Goal: Task Accomplishment & Management: Manage account settings

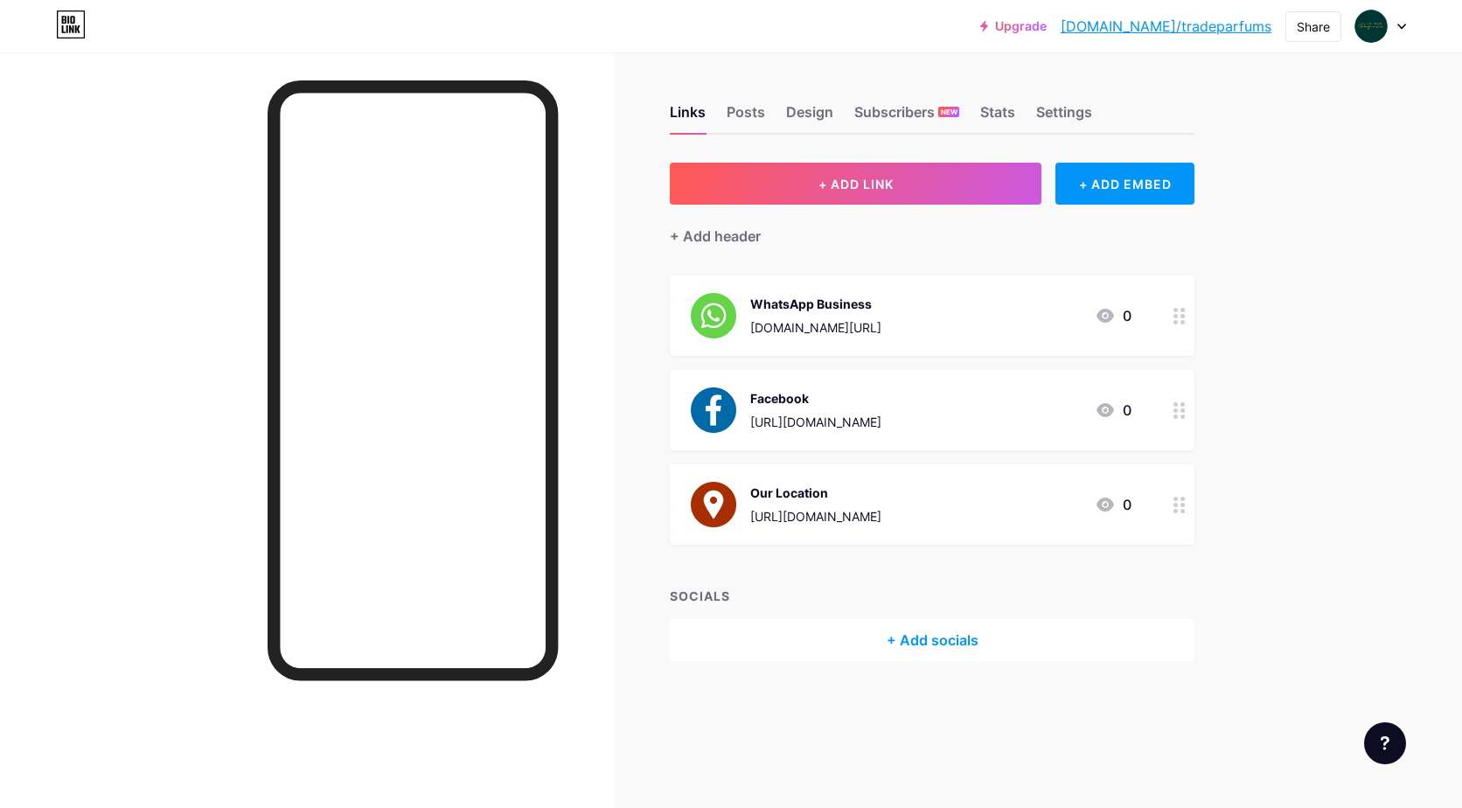
click at [1394, 261] on div "Upgrade [DOMAIN_NAME]/tradep... [DOMAIN_NAME]/tradeparfums Share Switch account…" at bounding box center [731, 404] width 1462 height 808
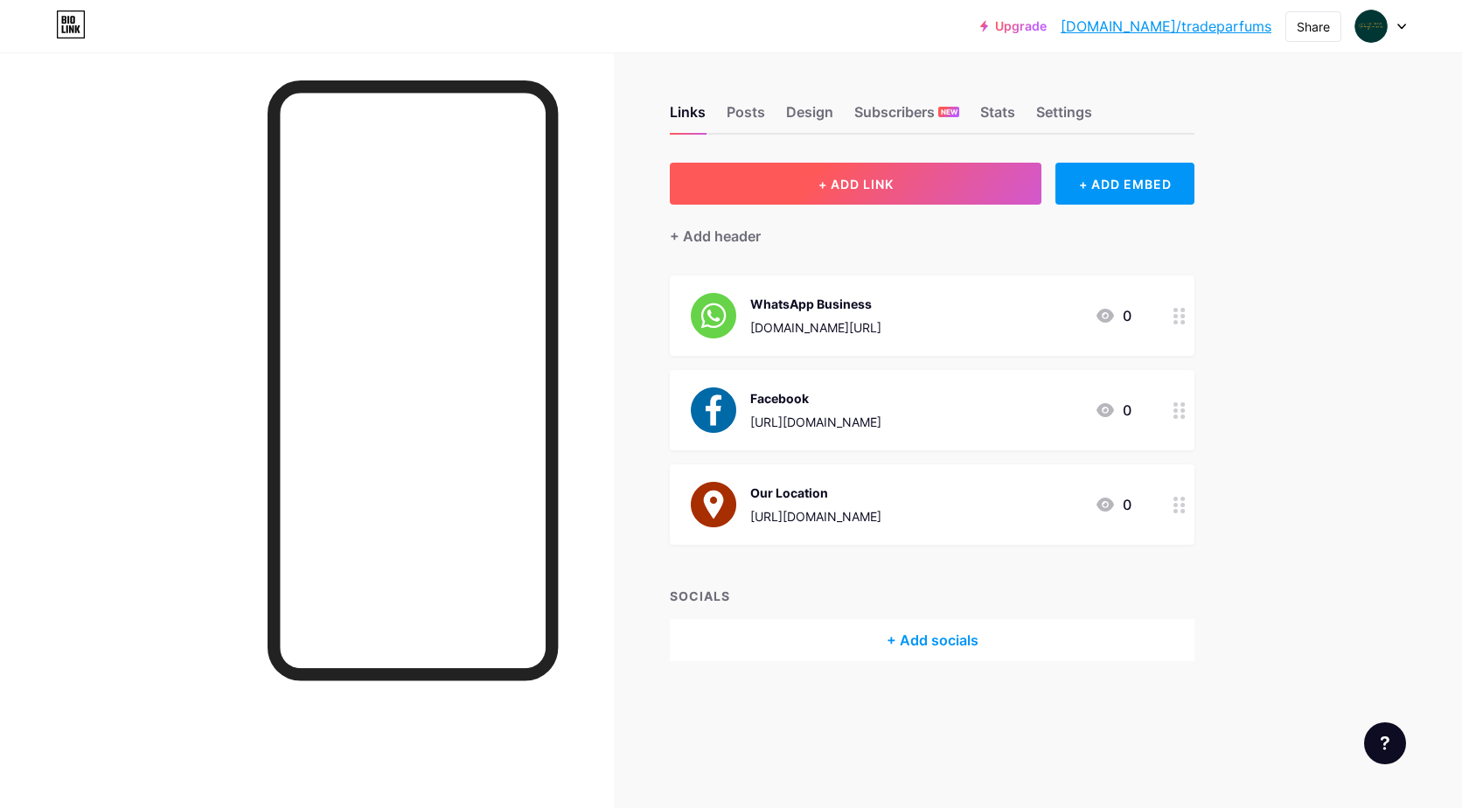
click at [878, 185] on span "+ ADD LINK" at bounding box center [856, 184] width 75 height 15
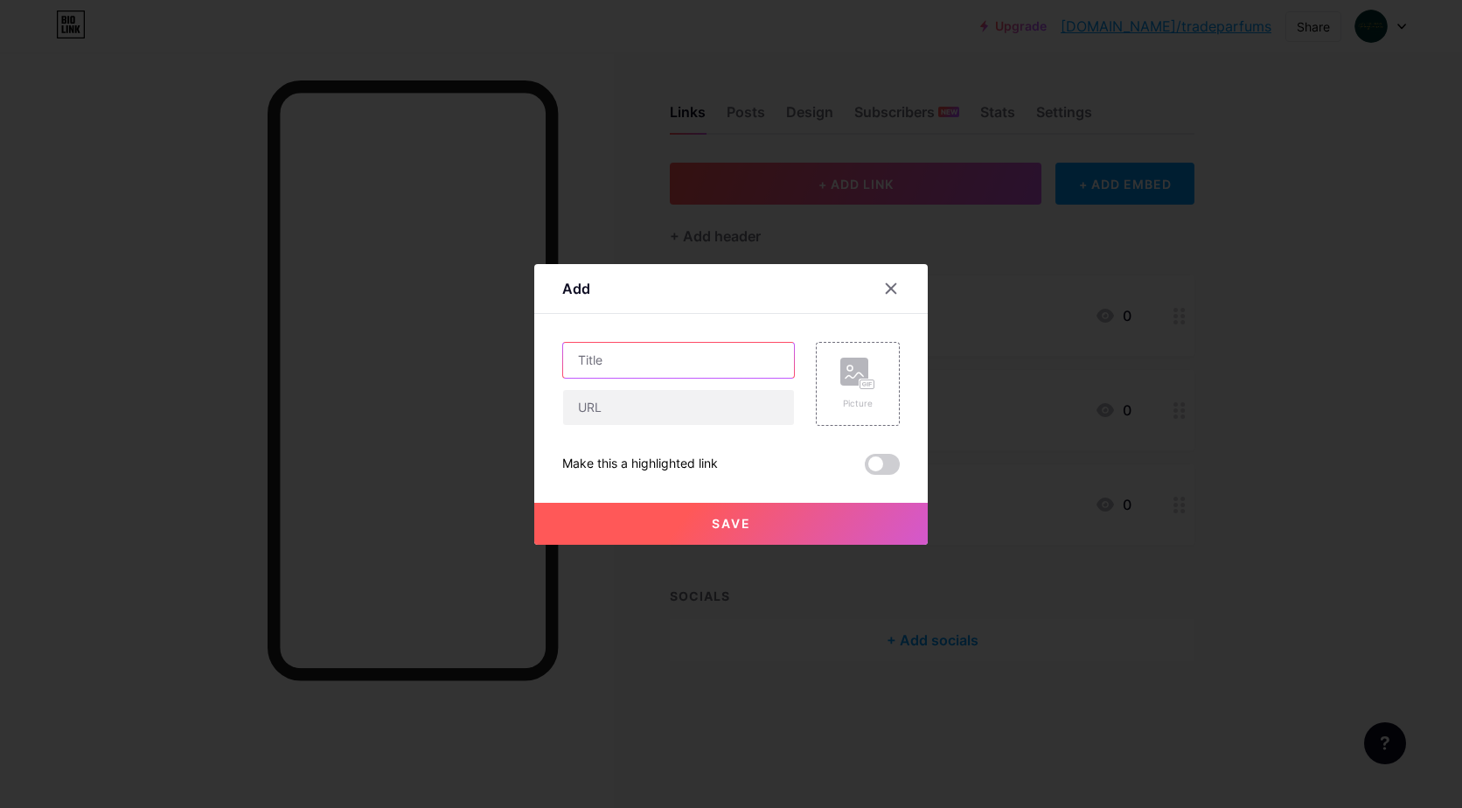
click at [646, 355] on input "text" at bounding box center [678, 360] width 231 height 35
click at [646, 404] on input "text" at bounding box center [678, 407] width 231 height 35
paste input "[URL][DOMAIN_NAME]"
type input "[URL][DOMAIN_NAME]"
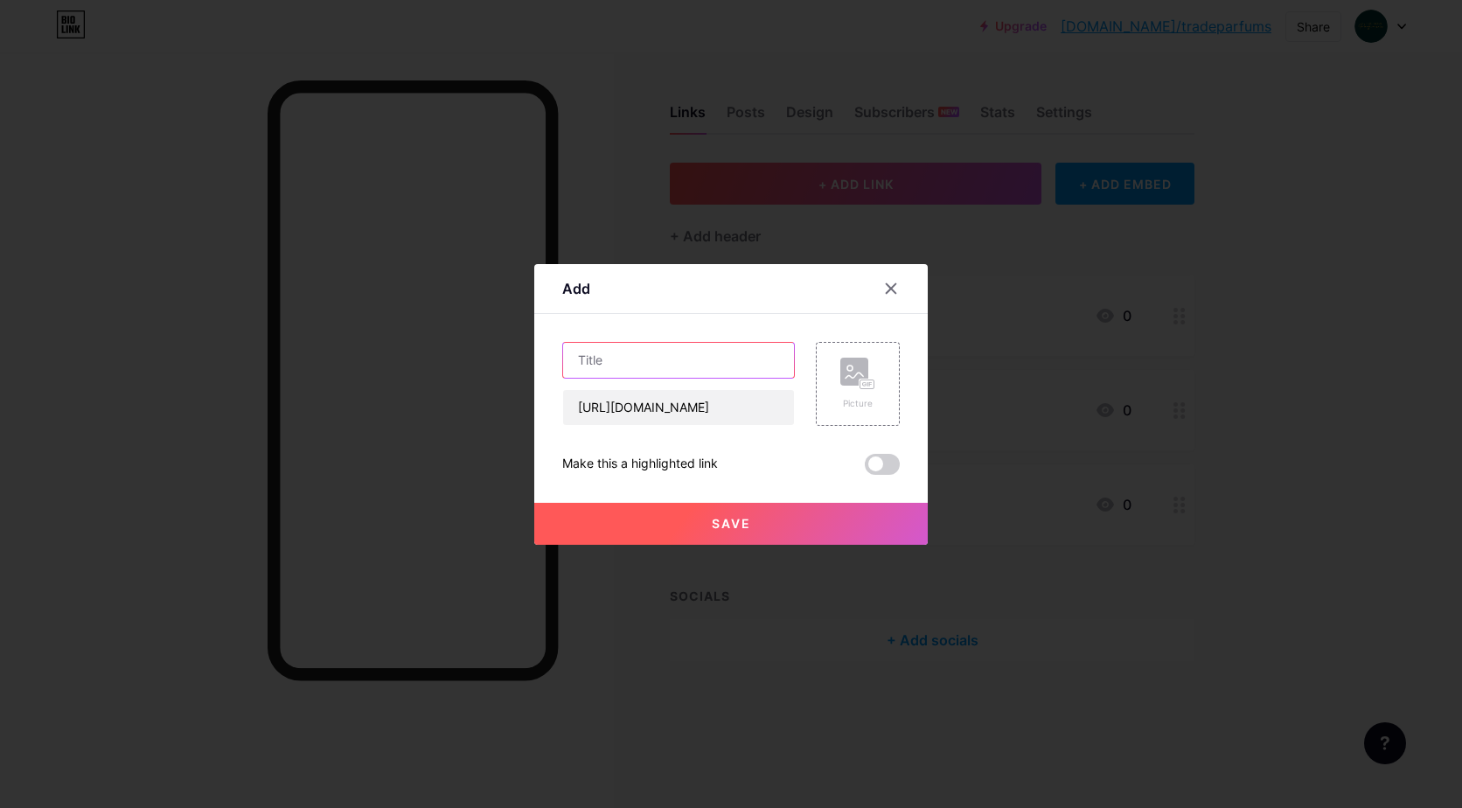
click at [635, 355] on input "text" at bounding box center [678, 360] width 231 height 35
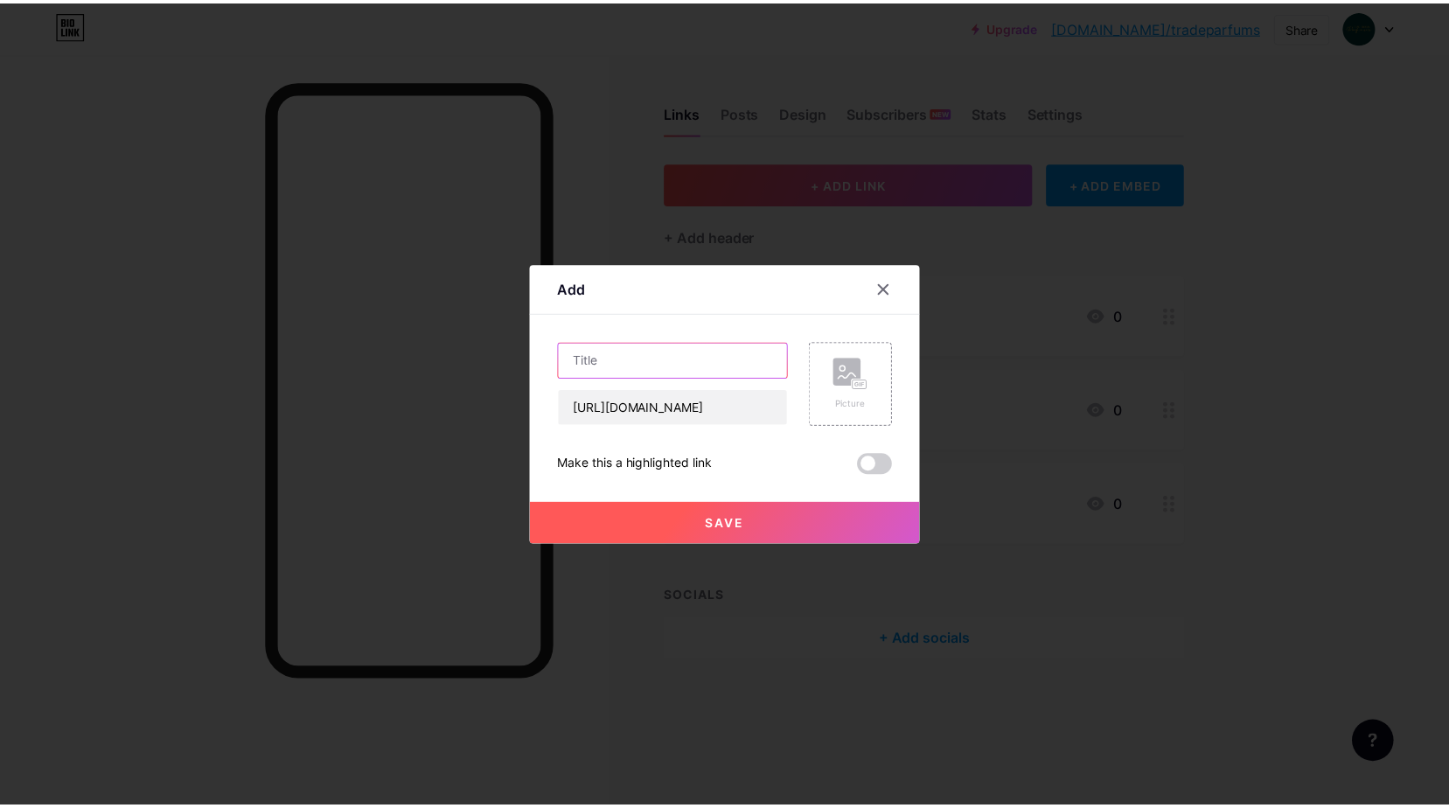
scroll to position [0, 0]
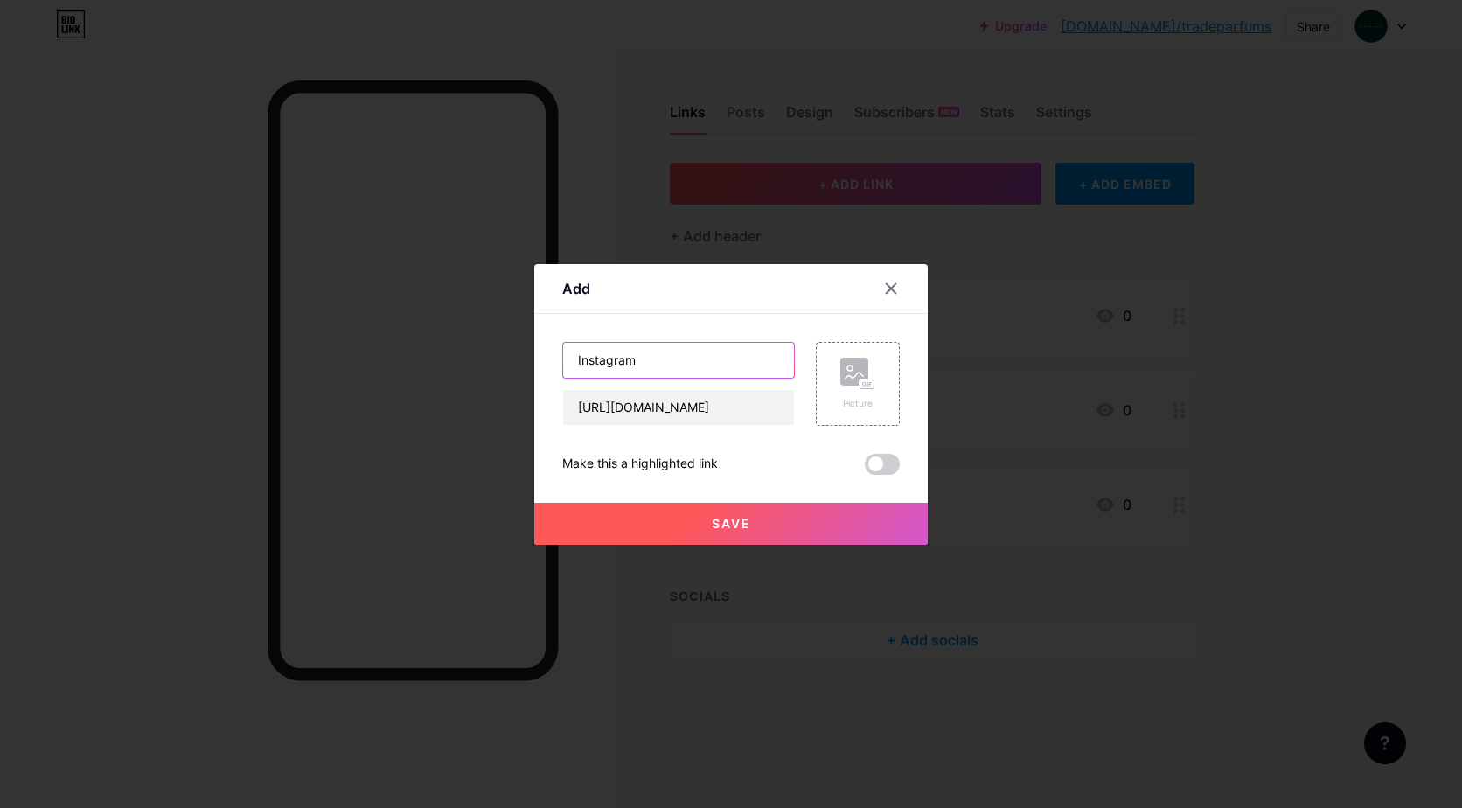
type input "Instagram"
click at [718, 522] on span "Save" at bounding box center [731, 523] width 39 height 15
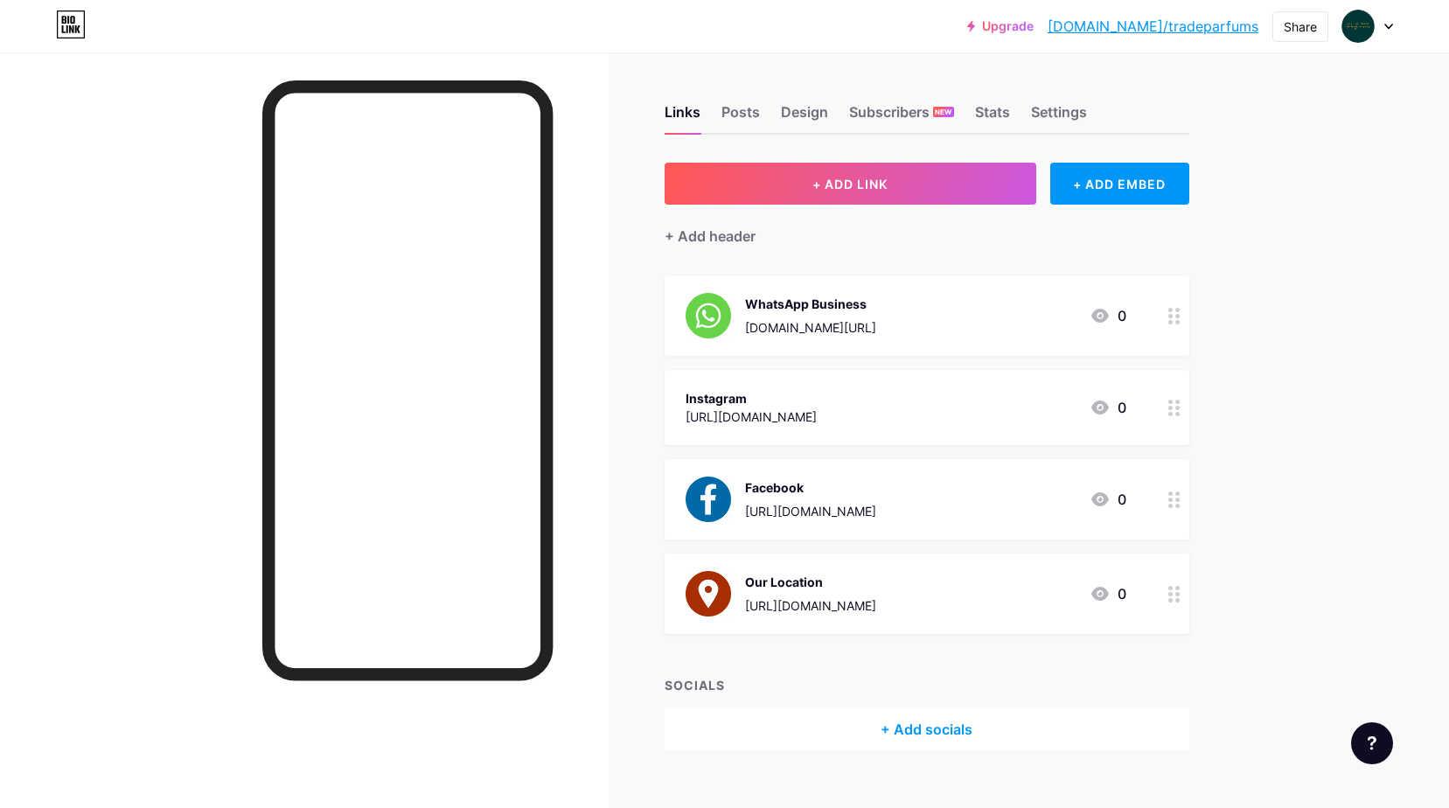
click at [817, 394] on div "Instagram" at bounding box center [751, 398] width 131 height 18
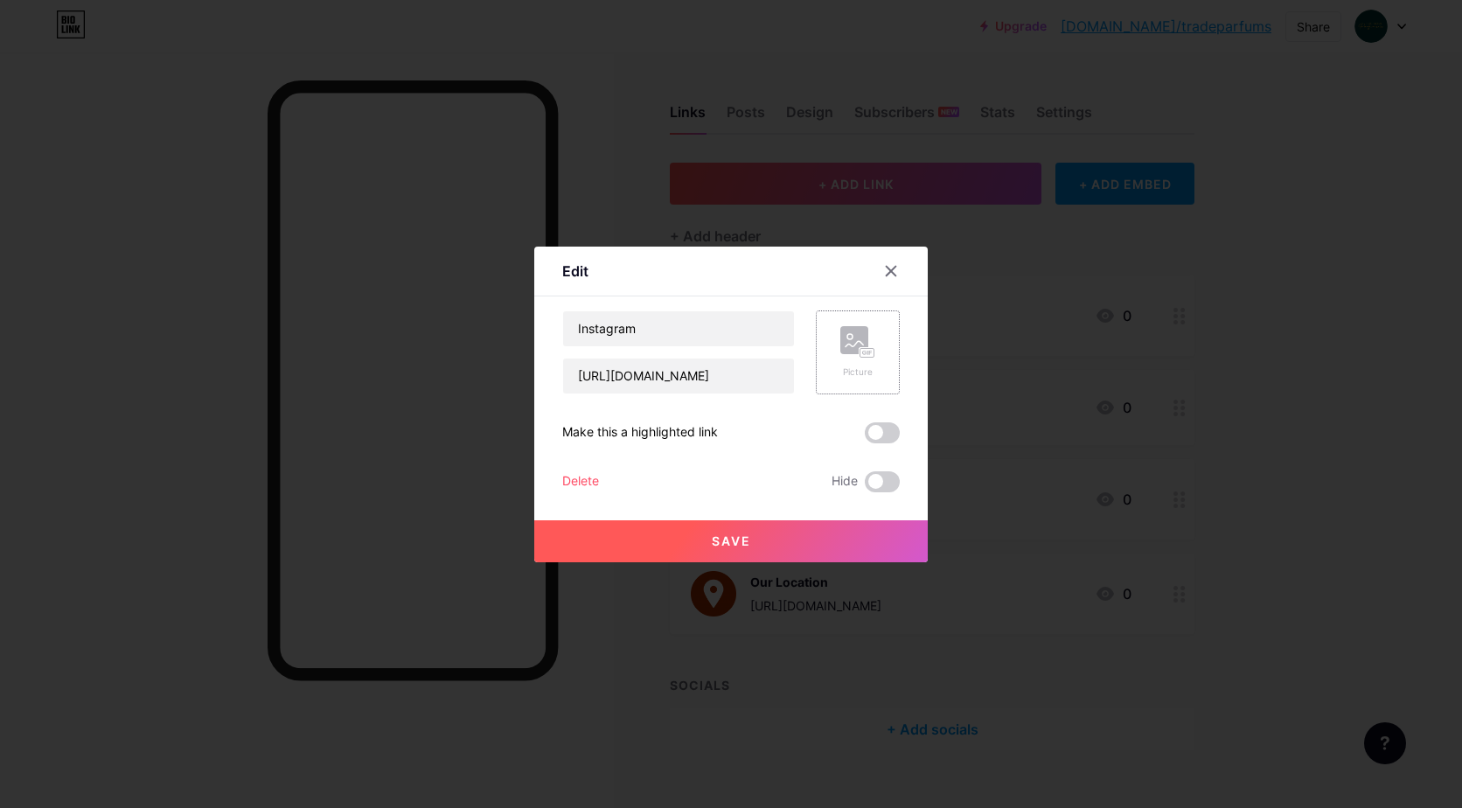
click at [853, 361] on div "Picture" at bounding box center [858, 352] width 35 height 52
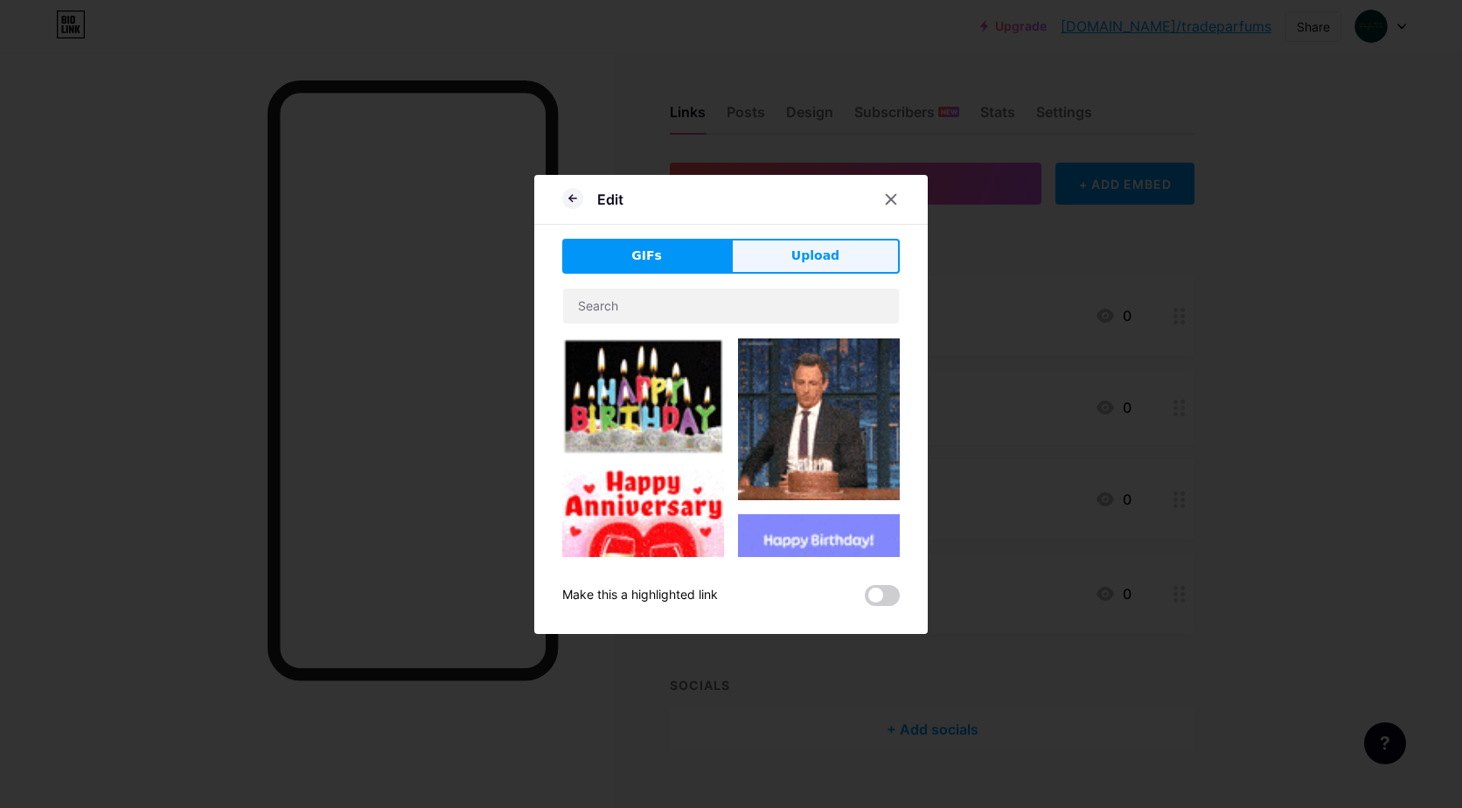
click at [808, 247] on span "Upload" at bounding box center [816, 256] width 48 height 18
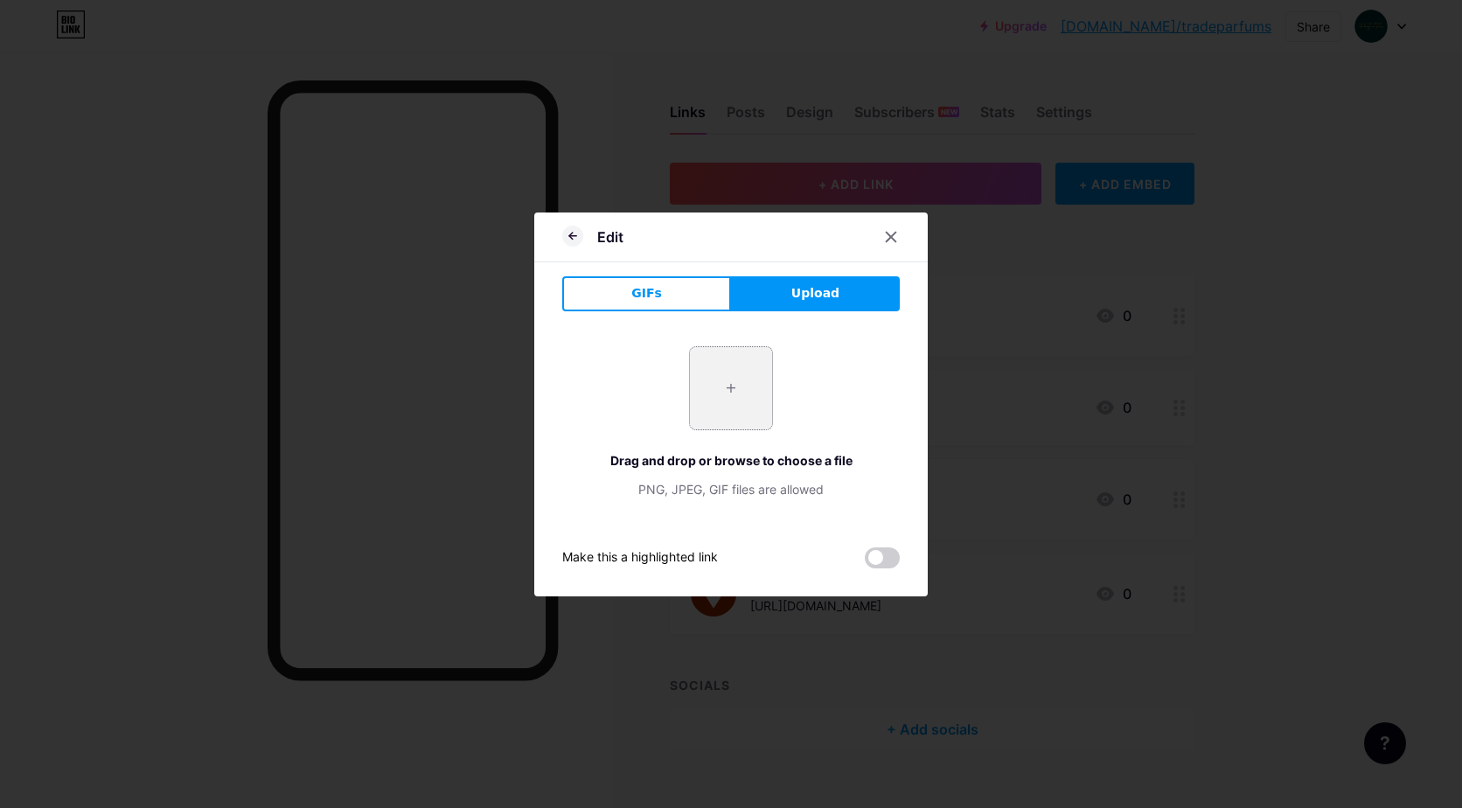
click at [723, 389] on input "file" at bounding box center [731, 388] width 82 height 82
type input "C:\fakepath\Instagram-4.png"
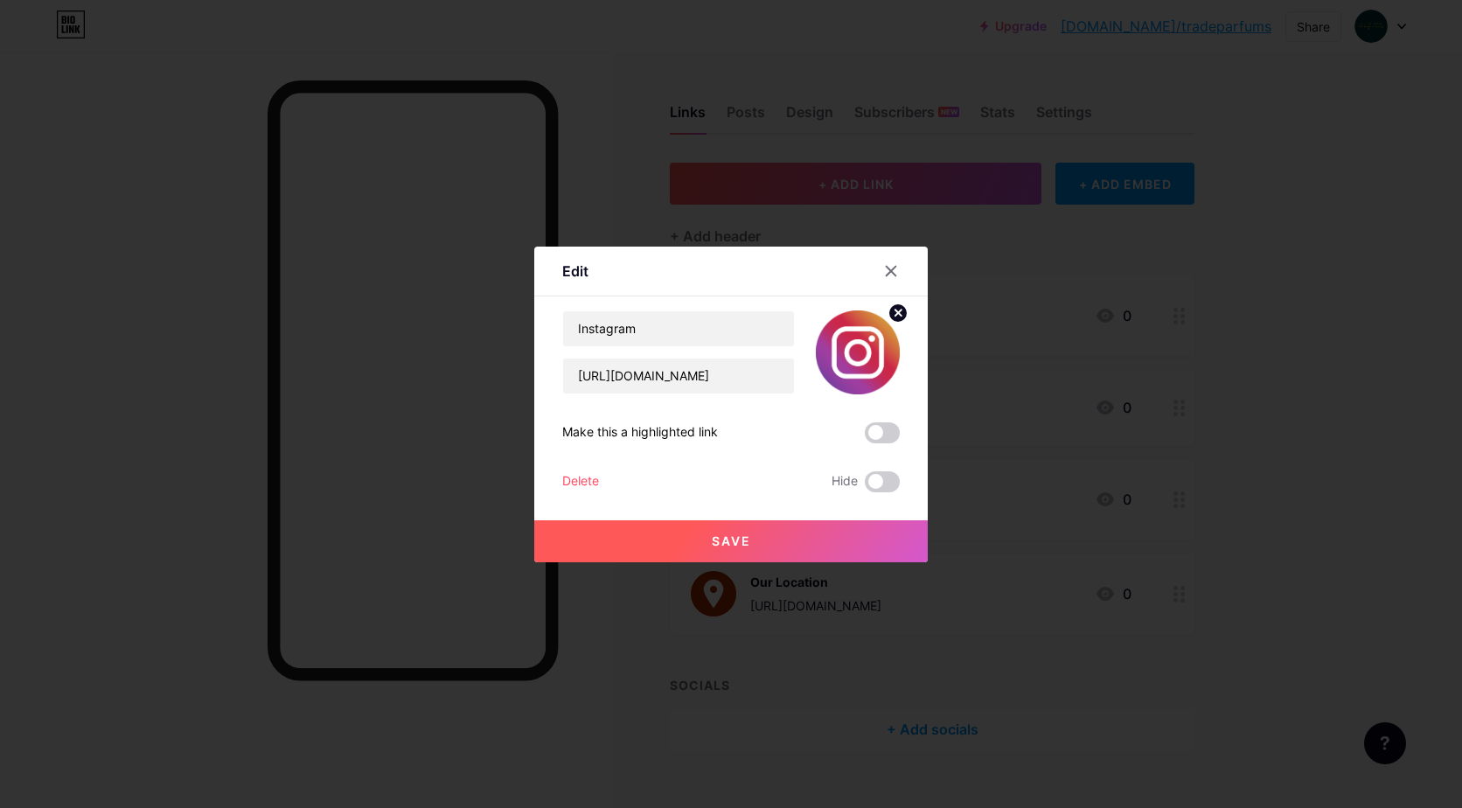
click at [764, 544] on button "Save" at bounding box center [731, 541] width 394 height 42
